Goal: Task Accomplishment & Management: Use online tool/utility

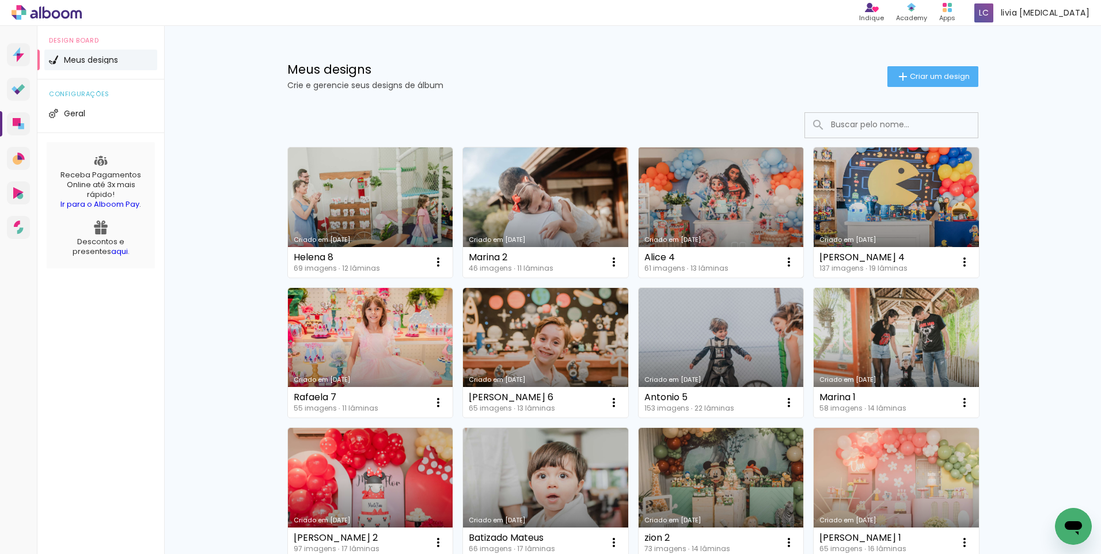
click at [715, 204] on link "Criado em [DATE]" at bounding box center [720, 212] width 165 height 130
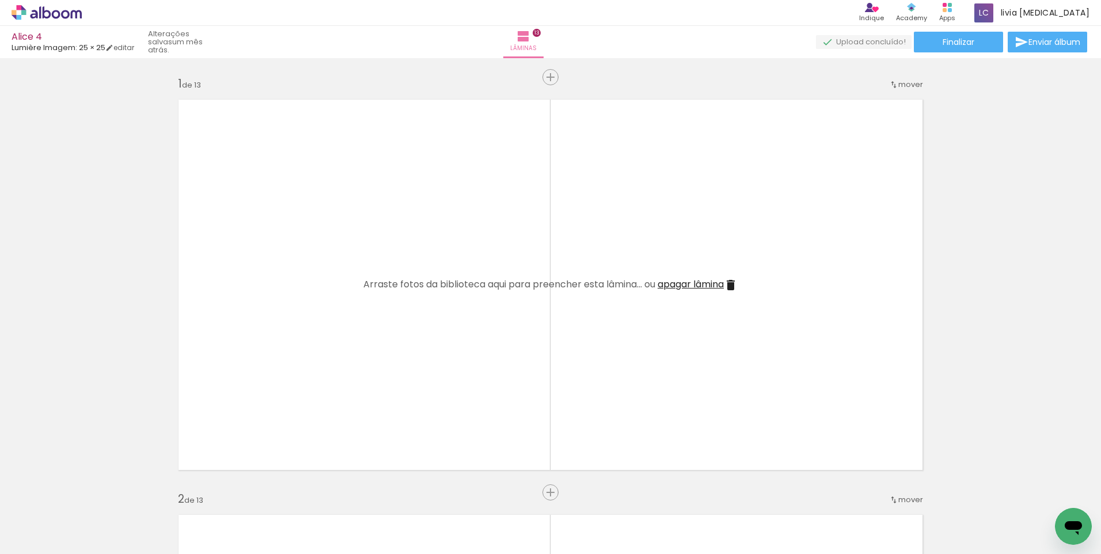
scroll to position [3800, 0]
